Goal: Information Seeking & Learning: Learn about a topic

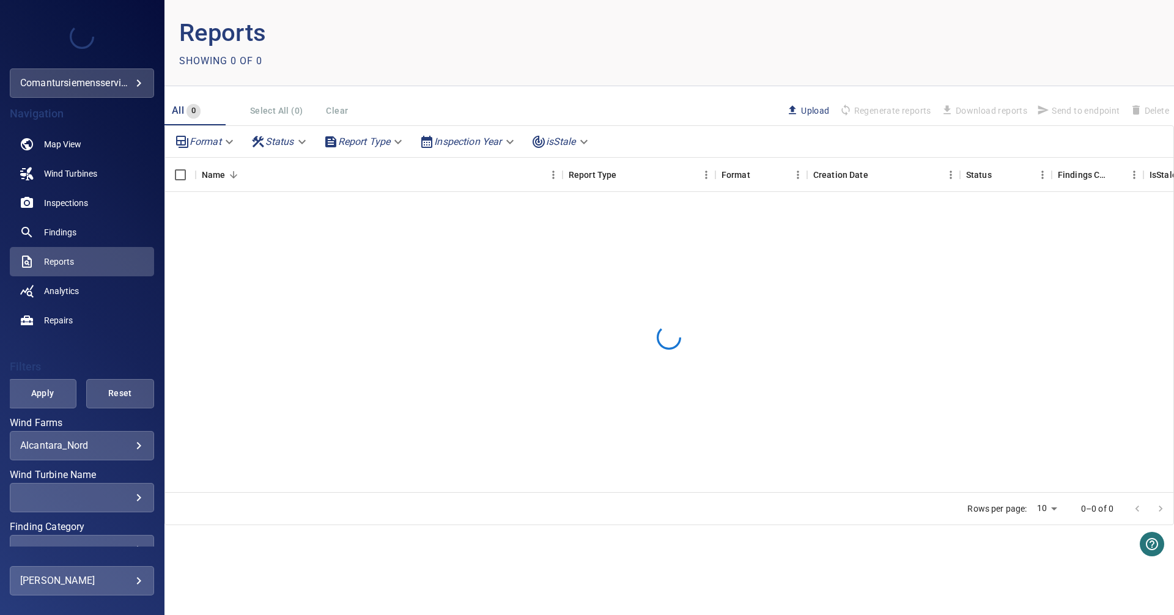
click at [118, 447] on body "**********" at bounding box center [587, 307] width 1174 height 615
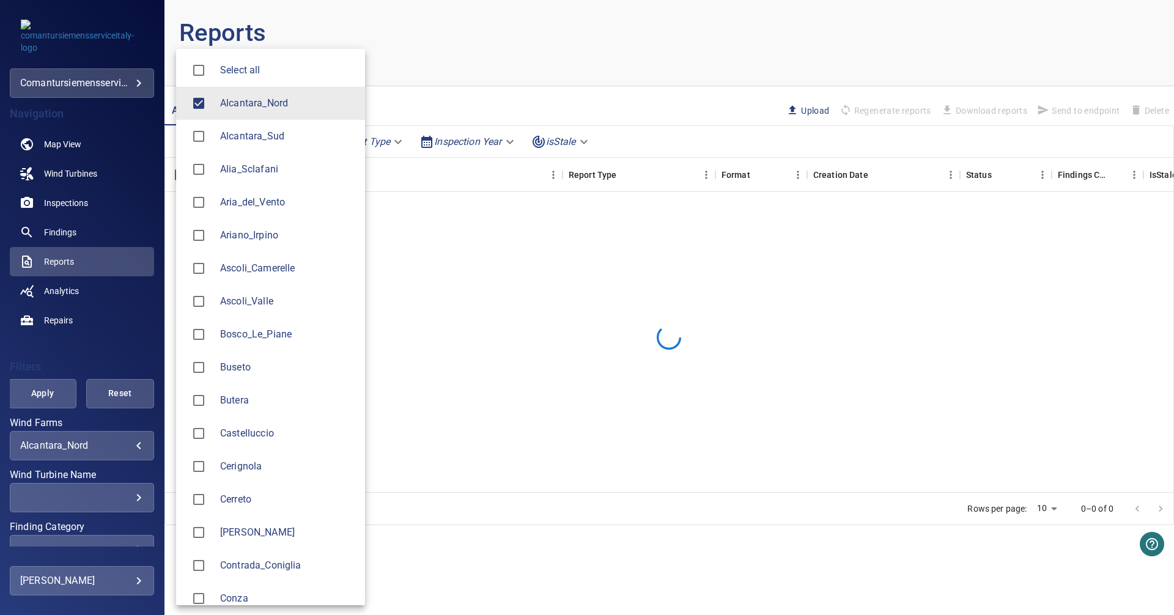
click at [244, 113] on li "Alcantara_Nord" at bounding box center [270, 103] width 189 height 33
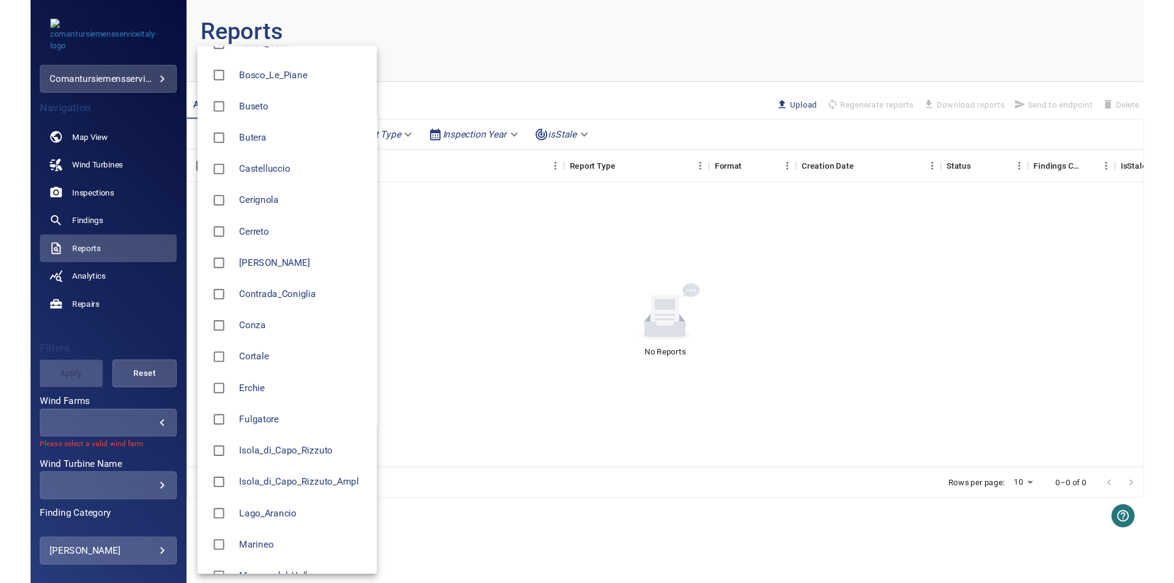
scroll to position [420, 0]
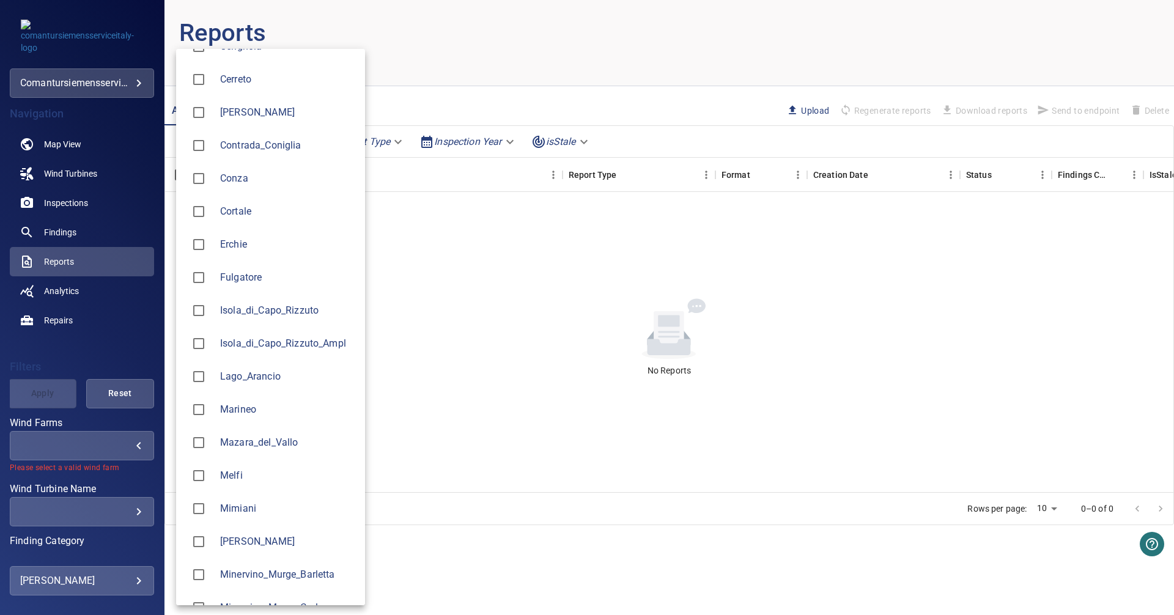
click at [238, 548] on span "[PERSON_NAME]" at bounding box center [287, 541] width 135 height 15
type input "*****"
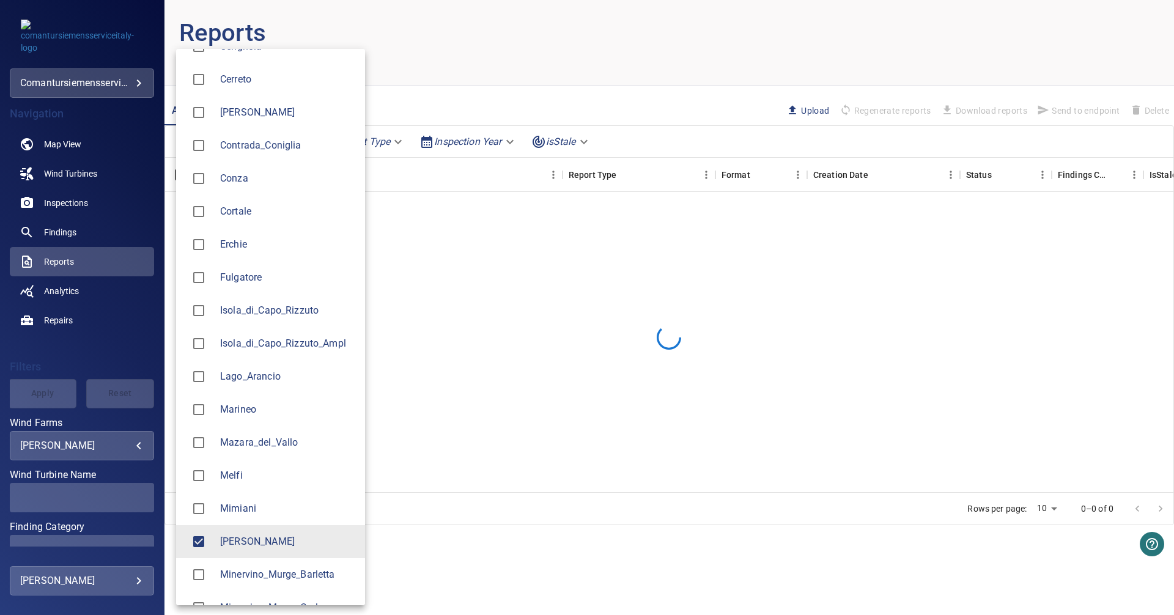
click at [73, 202] on div at bounding box center [587, 307] width 1174 height 615
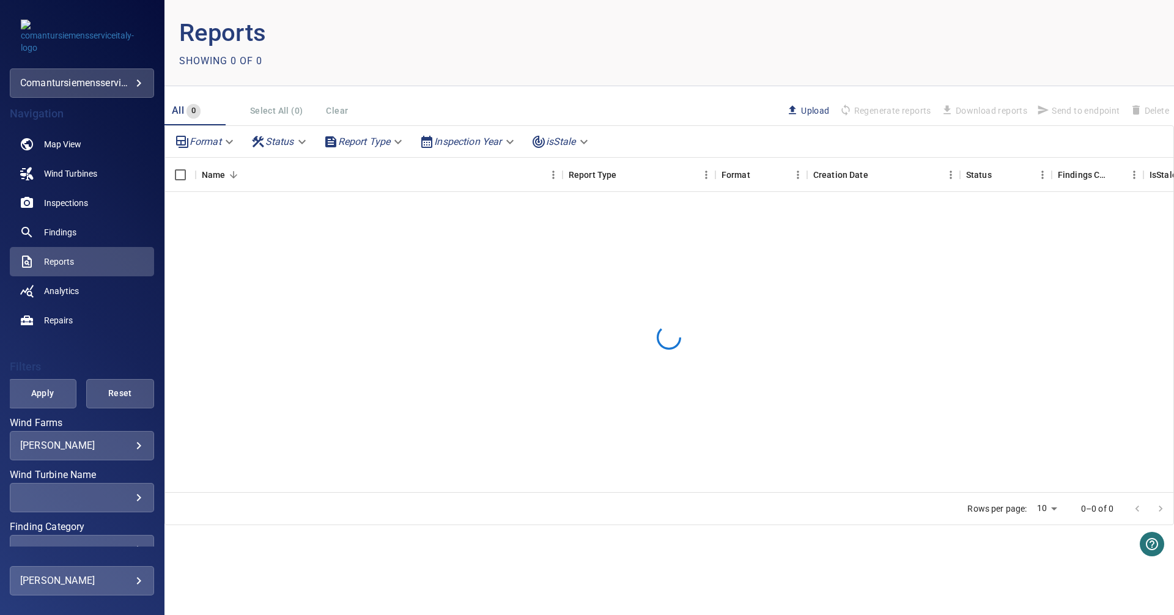
click at [73, 202] on div "Select all Alcantara_Nord Alcantara_Sud Alia_Sclafani Aria_del_Vento Ariano_Irp…" at bounding box center [587, 307] width 1174 height 615
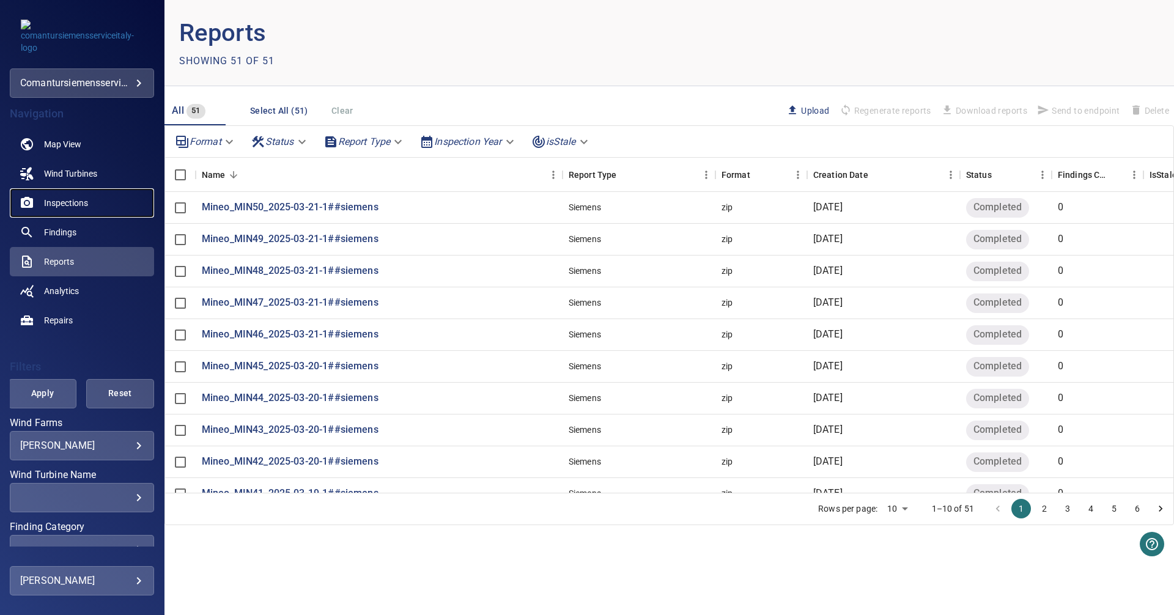
click at [79, 201] on span "Inspections" at bounding box center [66, 203] width 44 height 12
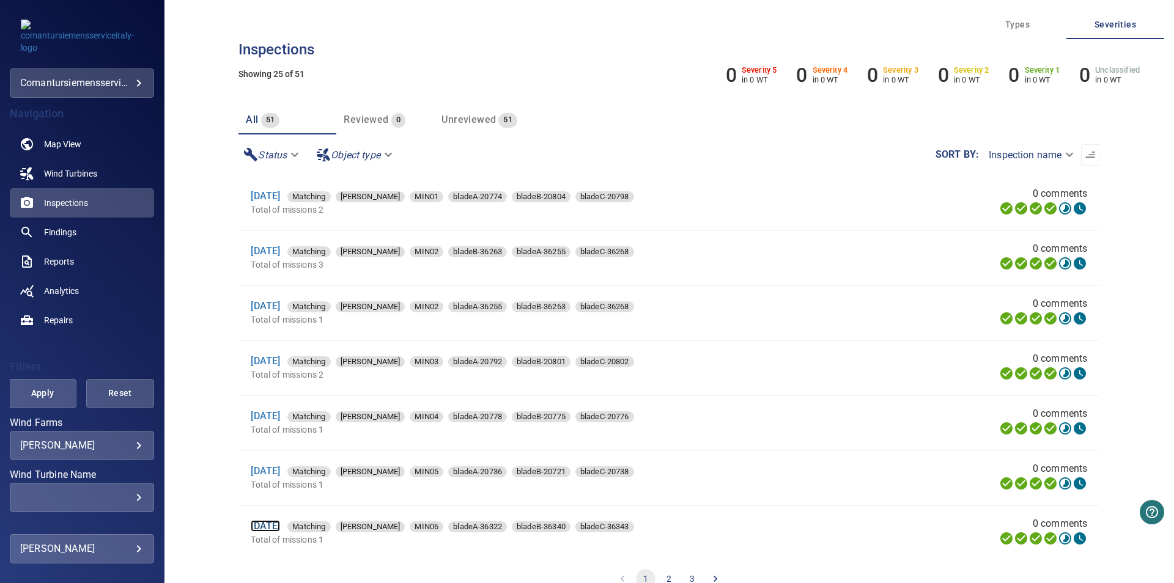
click at [280, 531] on link "[DATE]" at bounding box center [265, 526] width 29 height 12
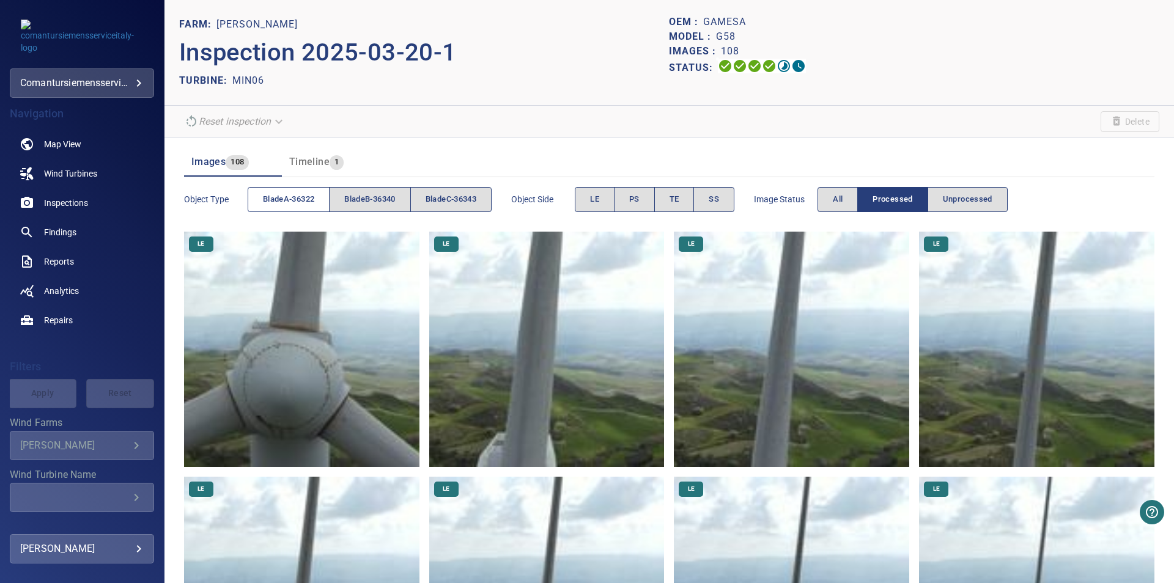
click at [295, 208] on button "bladeA-36322" at bounding box center [289, 199] width 82 height 25
click at [689, 197] on button "TE" at bounding box center [674, 199] width 40 height 25
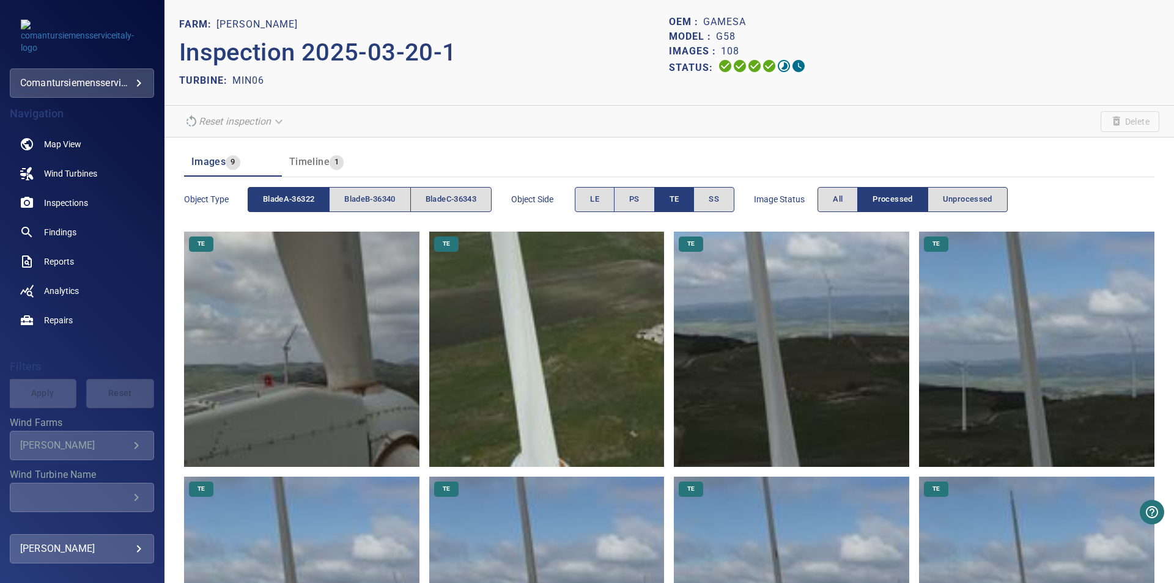
click at [339, 374] on img at bounding box center [301, 349] width 235 height 235
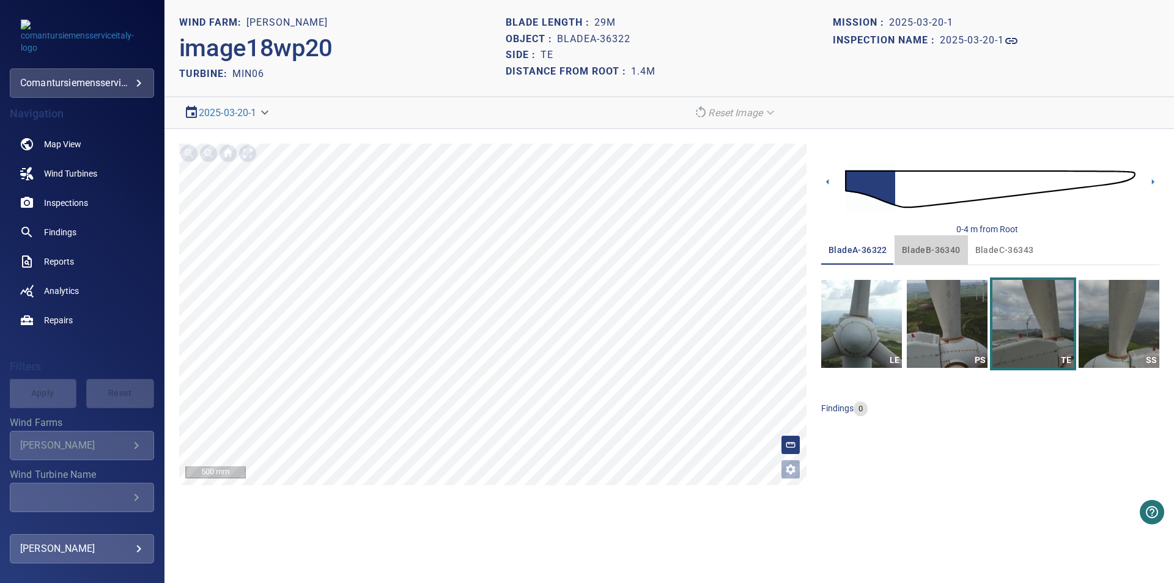
click at [916, 243] on span "bladeB-36340" at bounding box center [931, 250] width 59 height 15
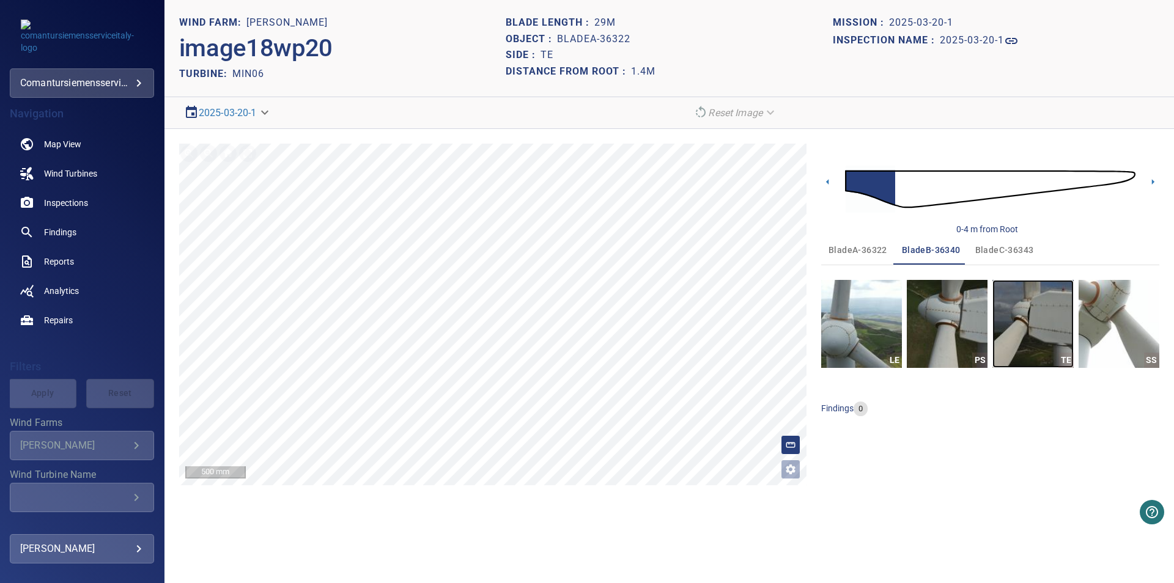
click at [1039, 342] on img "button" at bounding box center [1032, 324] width 81 height 88
click at [994, 248] on span "bladeC-36343" at bounding box center [1004, 250] width 59 height 15
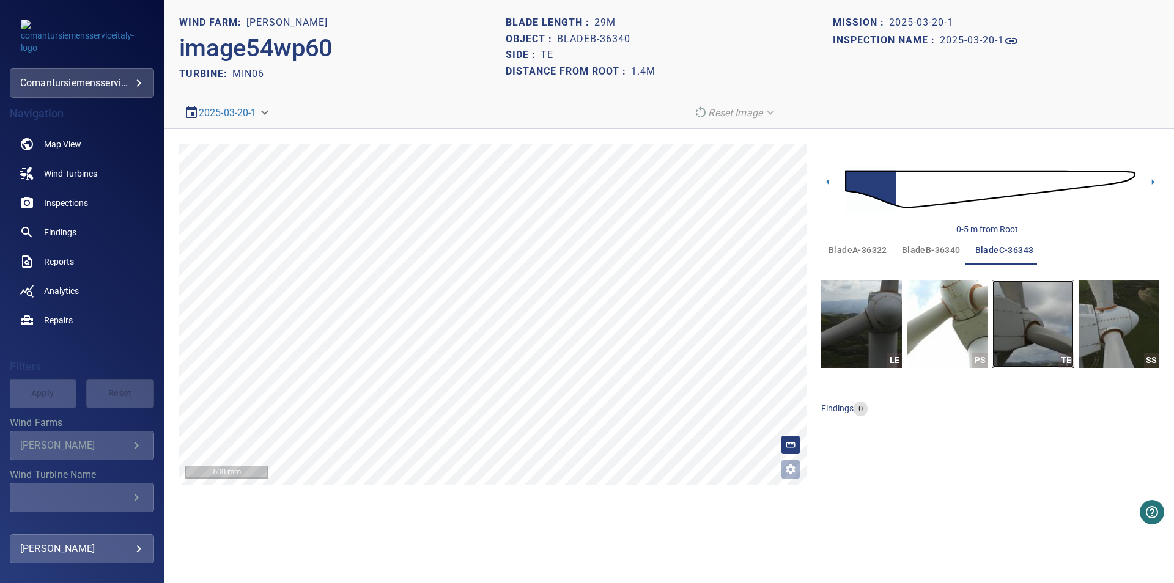
click at [1038, 306] on img "button" at bounding box center [1032, 324] width 81 height 88
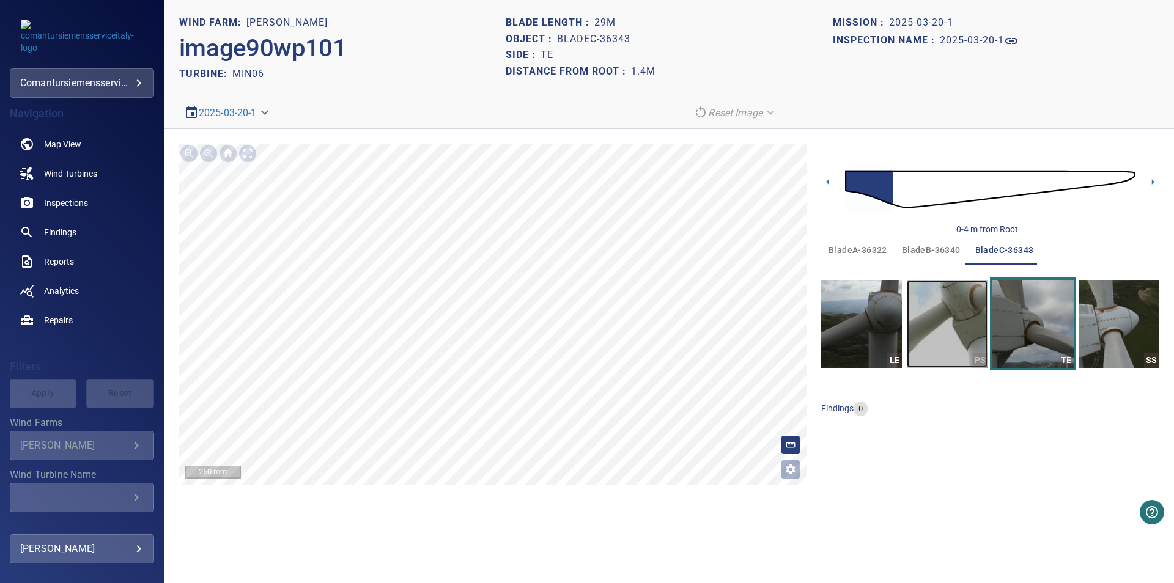
click at [933, 359] on img "button" at bounding box center [946, 324] width 81 height 88
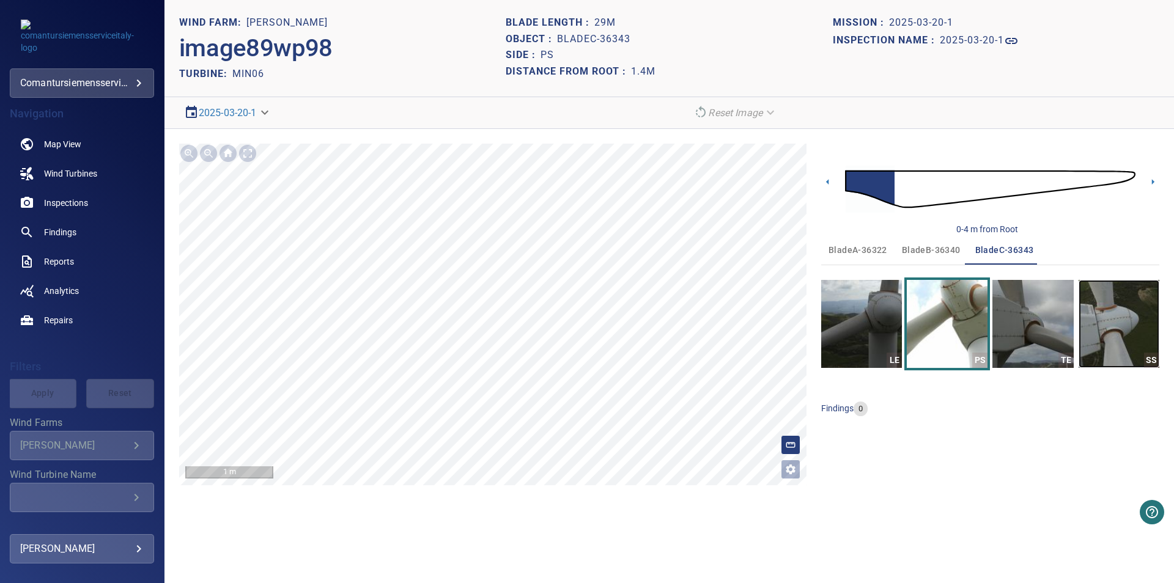
click at [1145, 315] on img "button" at bounding box center [1118, 324] width 81 height 88
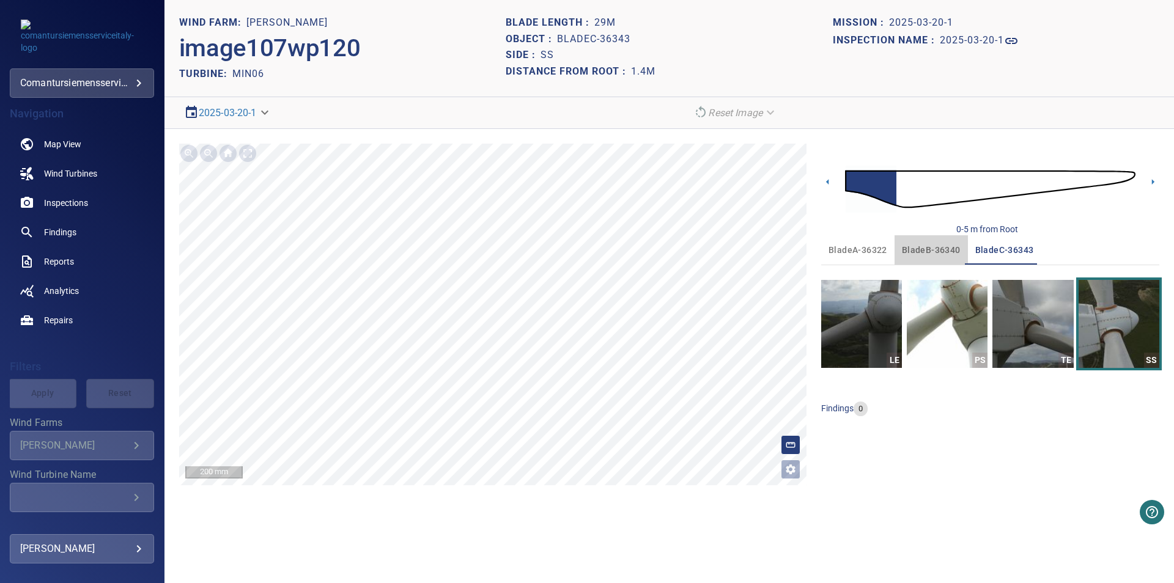
click at [932, 251] on span "bladeB-36340" at bounding box center [931, 250] width 59 height 15
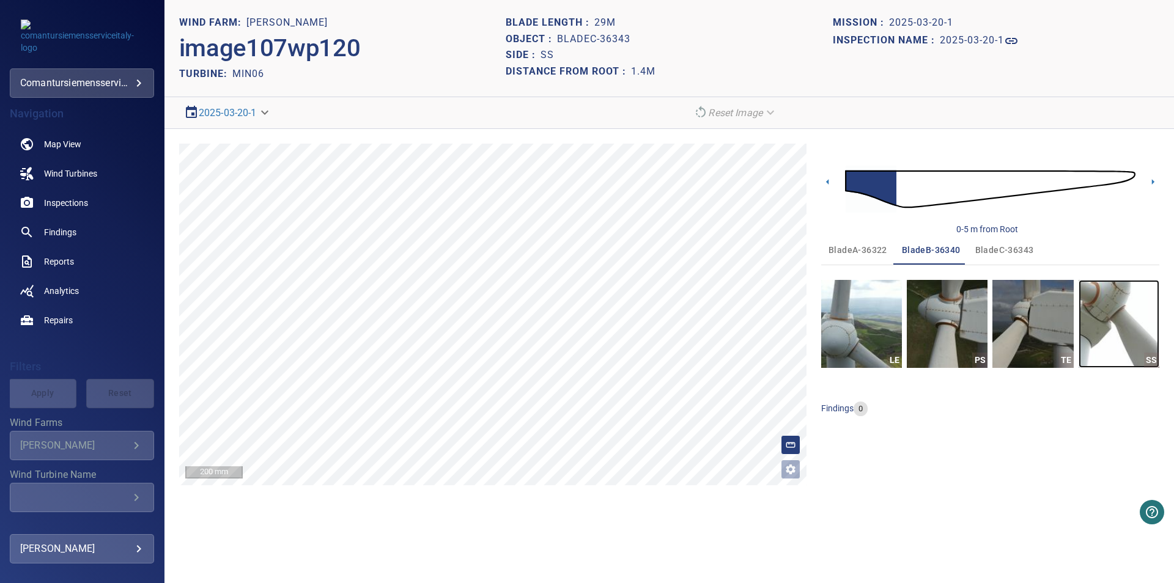
click at [1117, 337] on img "button" at bounding box center [1118, 324] width 81 height 88
